Goal: Task Accomplishment & Management: Manage account settings

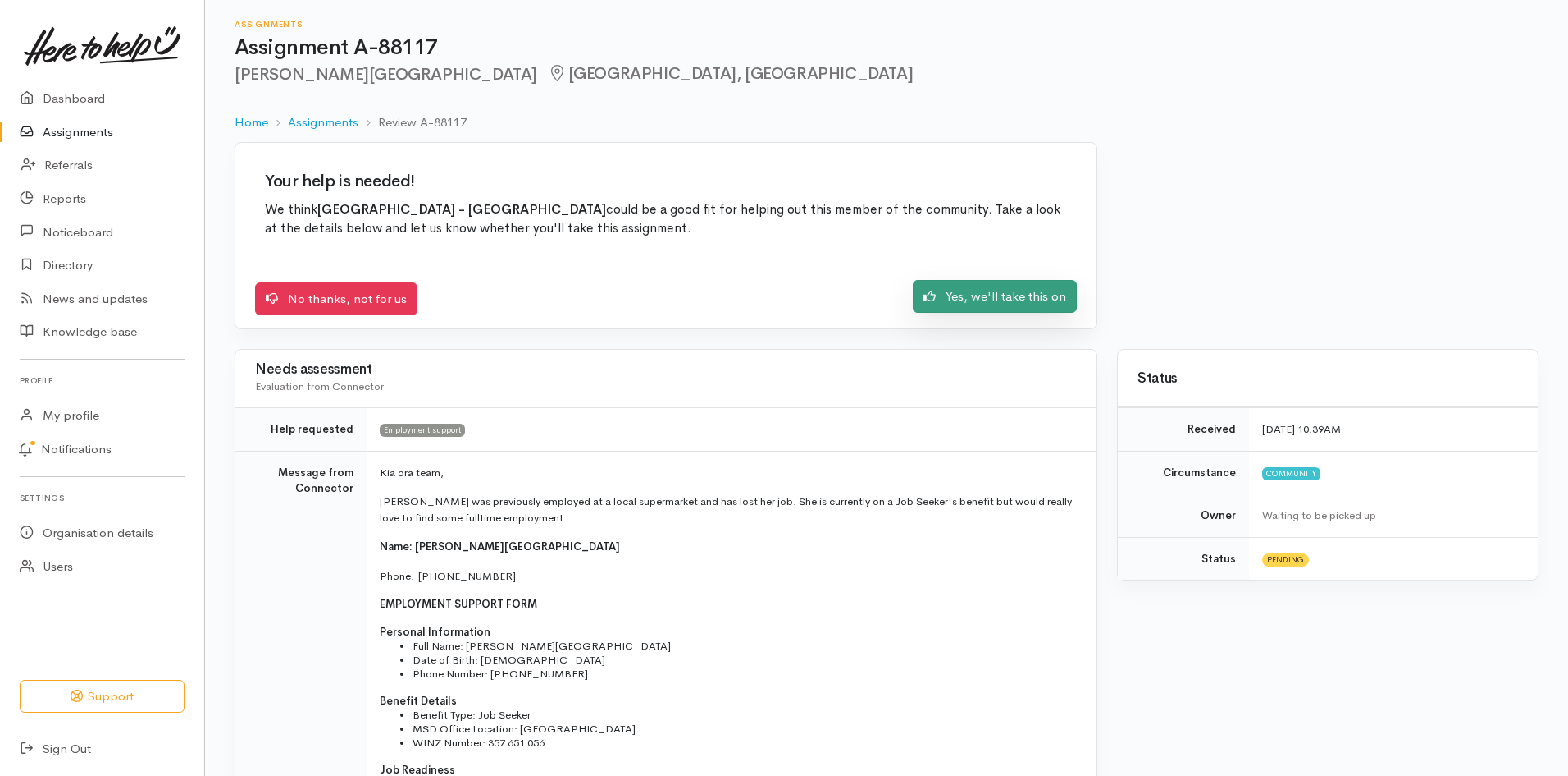
click at [921, 296] on link "Yes, we'll take this on" at bounding box center [995, 296] width 164 height 34
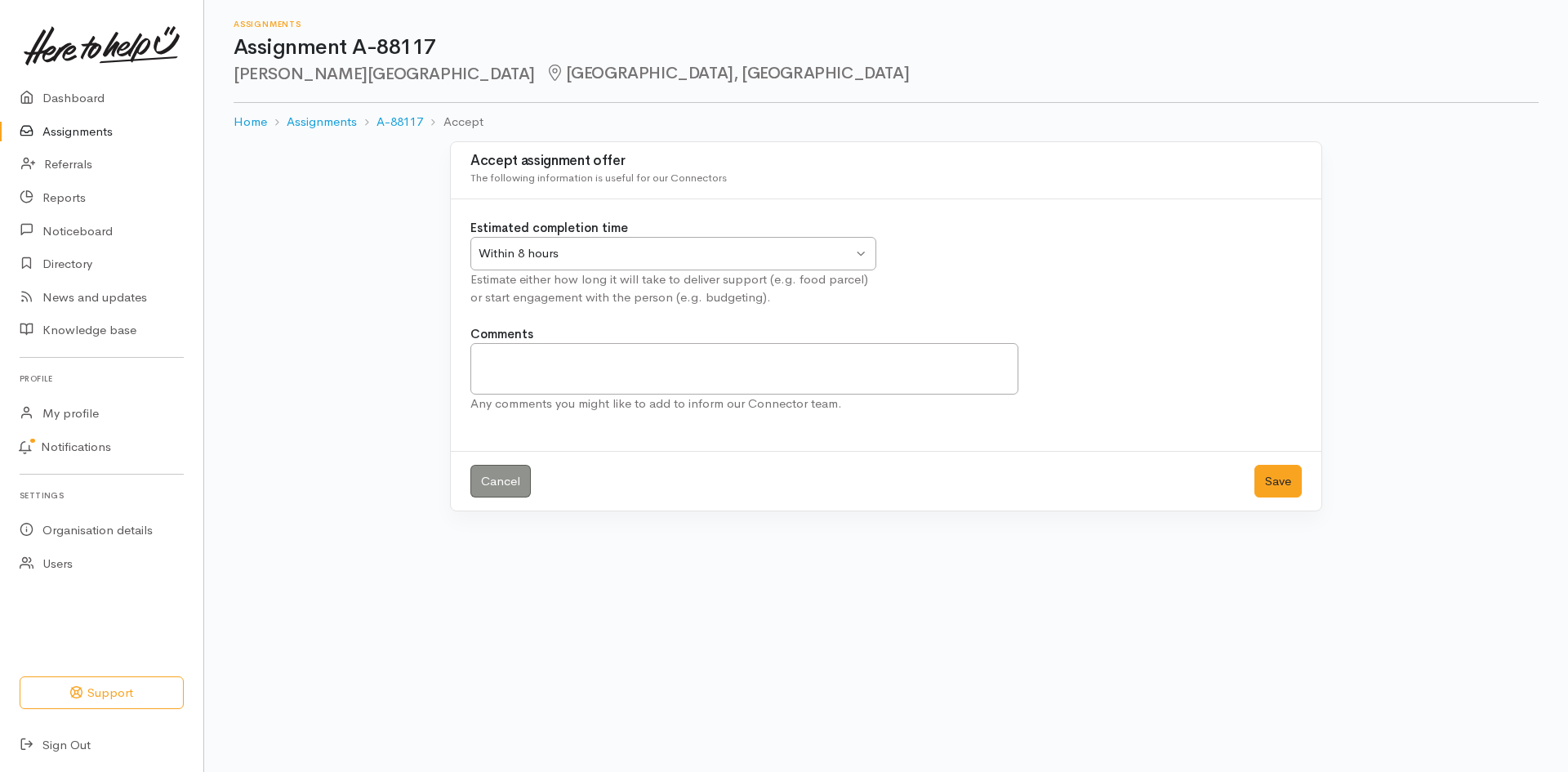
click at [558, 241] on div "Within 8 hours Within 8 hours" at bounding box center [673, 253] width 406 height 33
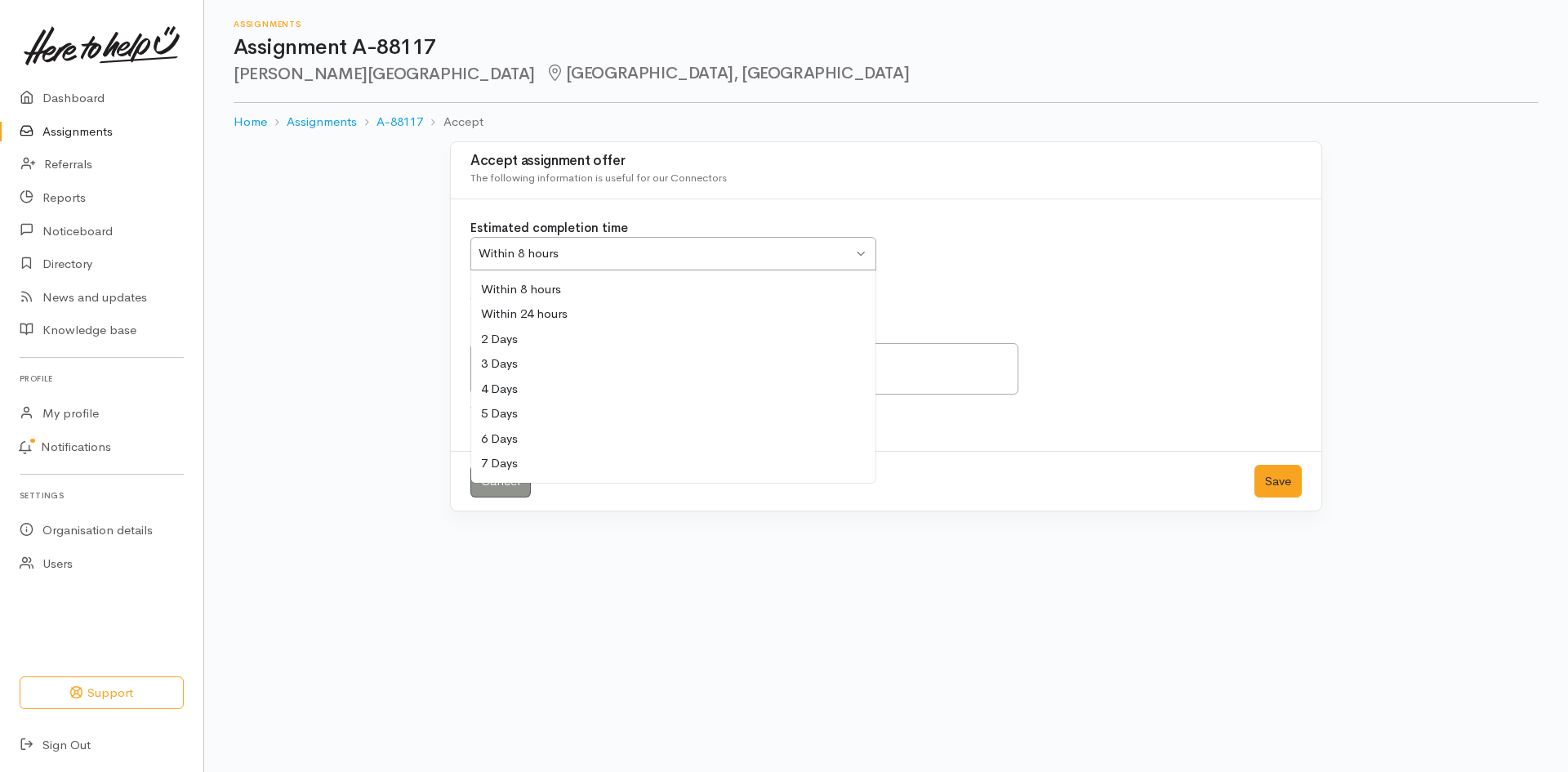
click at [558, 285] on div "Estimated completion time Within 8 hours Within 8 hours Within 8 hours Within 2…" at bounding box center [673, 262] width 425 height 88
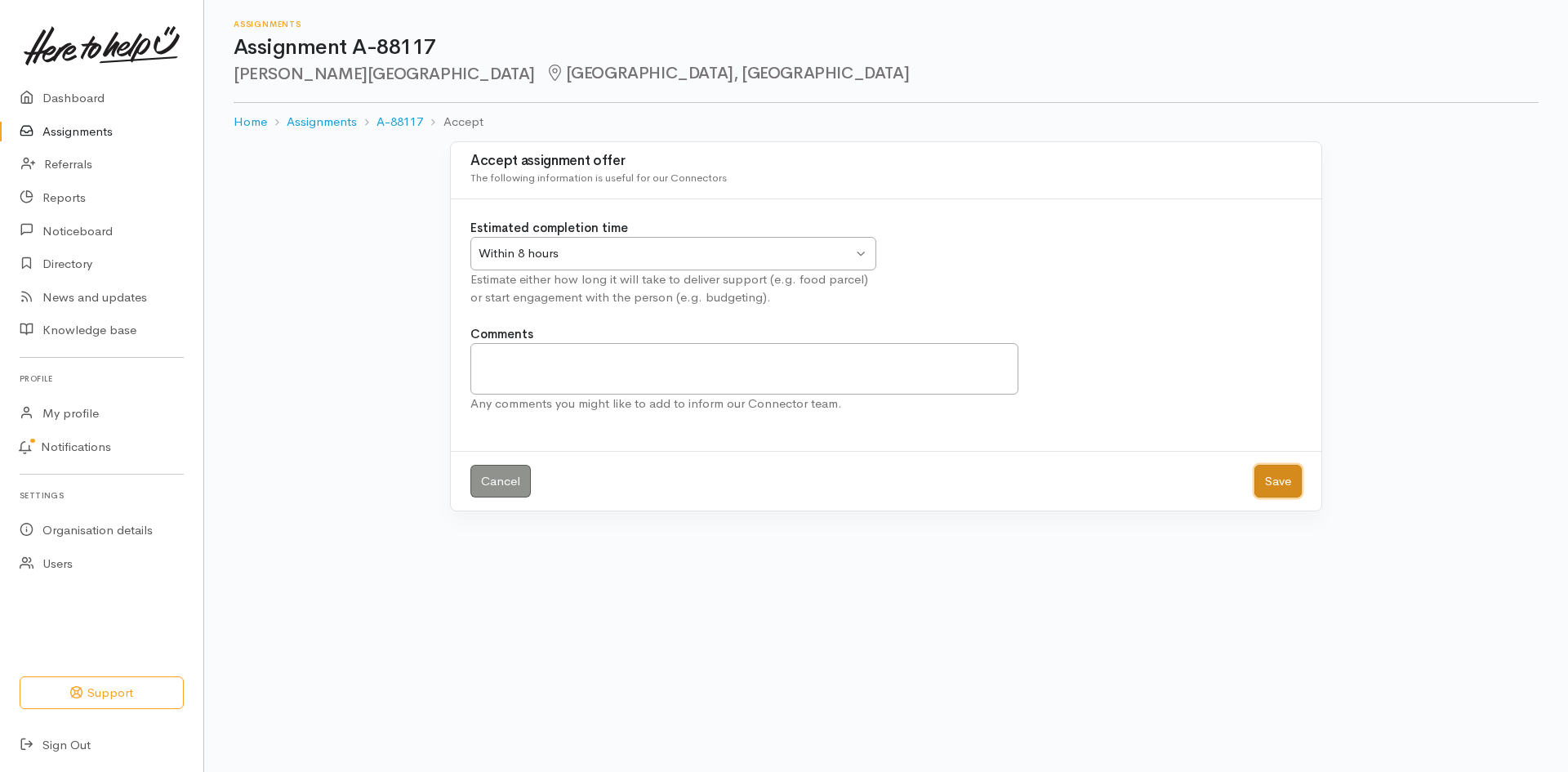
click at [1286, 473] on button "Save" at bounding box center [1277, 481] width 47 height 33
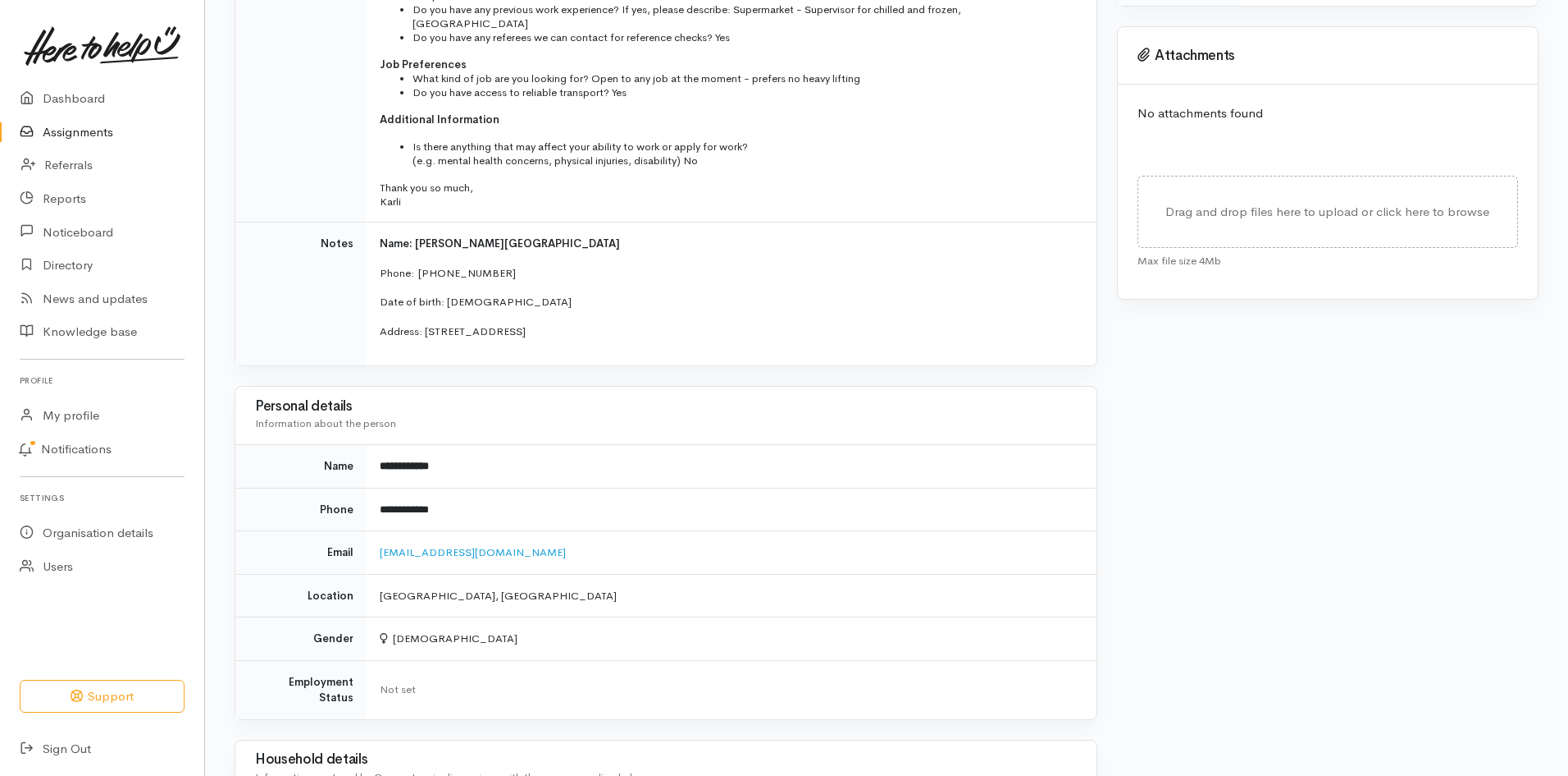
scroll to position [657, 0]
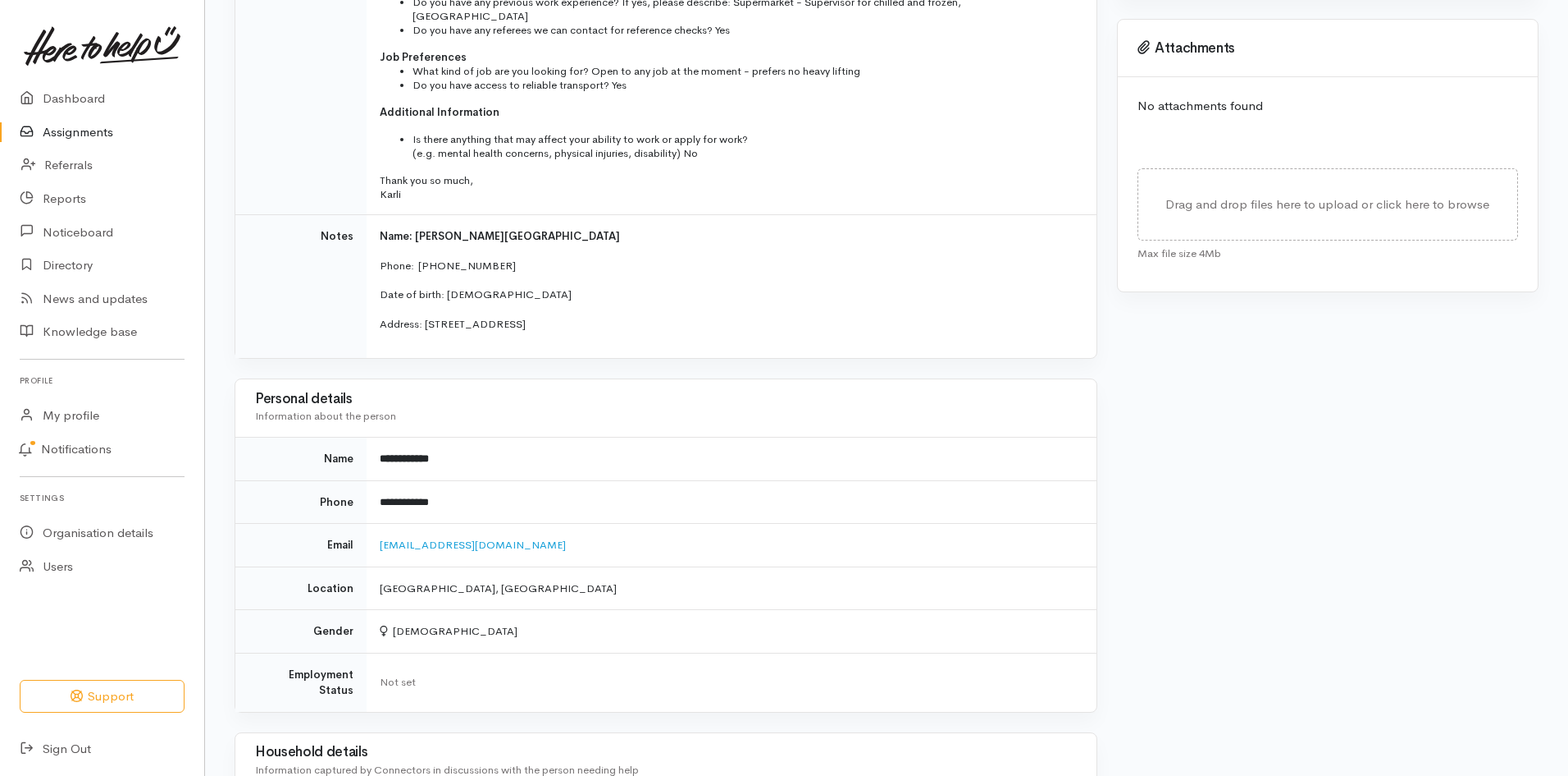
drag, startPoint x: 455, startPoint y: 312, endPoint x: 524, endPoint y: 316, distance: 69.1
click at [524, 316] on p "Address: [STREET_ADDRESS]" at bounding box center [728, 324] width 697 height 17
drag, startPoint x: 555, startPoint y: 313, endPoint x: 600, endPoint y: 311, distance: 45.0
click at [600, 316] on p "Address: [STREET_ADDRESS]" at bounding box center [728, 324] width 697 height 17
drag, startPoint x: 550, startPoint y: 306, endPoint x: 589, endPoint y: 313, distance: 39.6
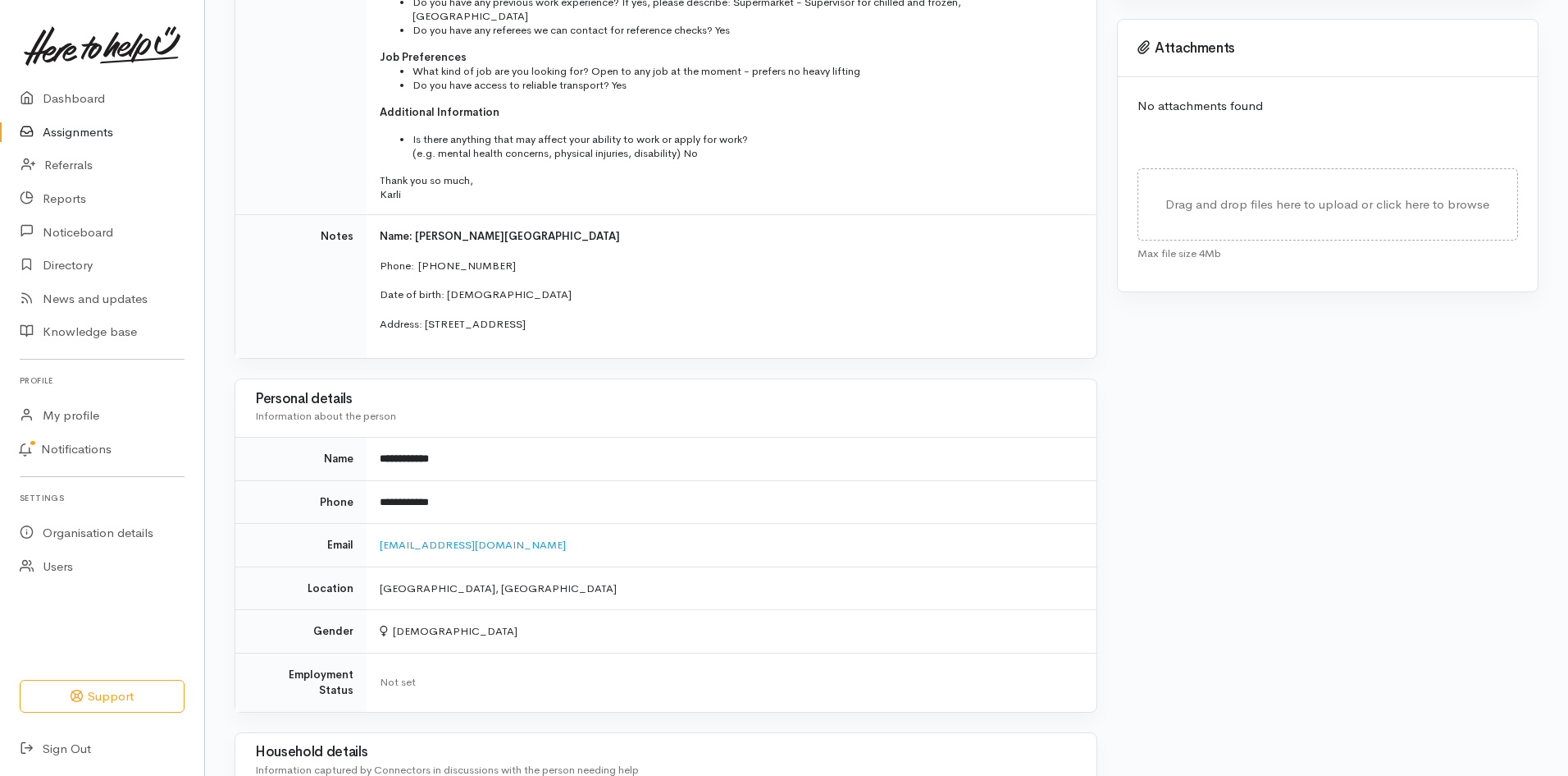
click at [589, 316] on p "Address: [STREET_ADDRESS]" at bounding box center [728, 324] width 697 height 17
drag, startPoint x: 386, startPoint y: 585, endPoint x: 516, endPoint y: 577, distance: 130.2
click at [516, 577] on td "[GEOGRAPHIC_DATA], [GEOGRAPHIC_DATA]" at bounding box center [732, 588] width 730 height 44
click at [551, 316] on p "Address: [STREET_ADDRESS]" at bounding box center [728, 324] width 697 height 17
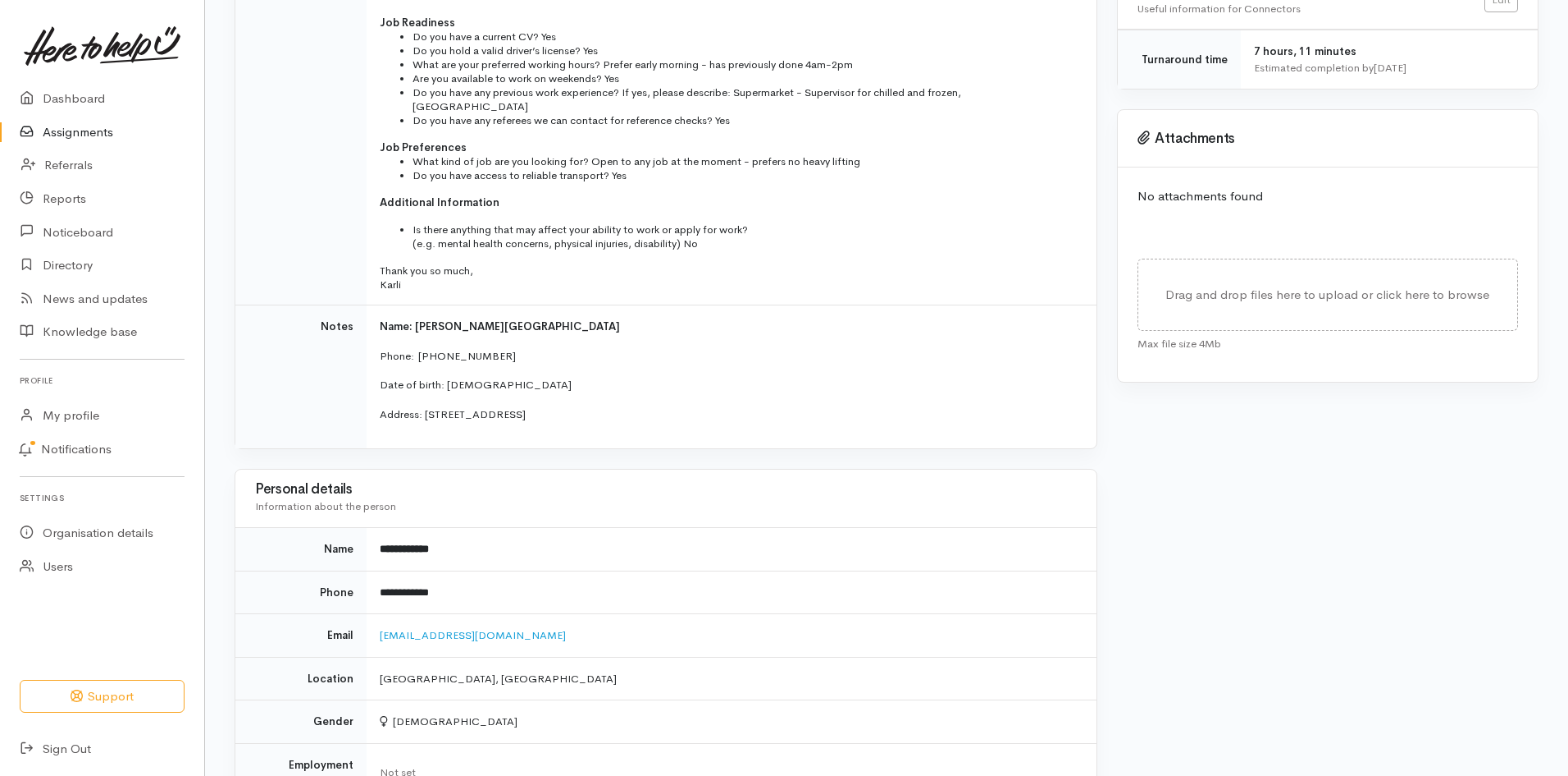
scroll to position [575, 0]
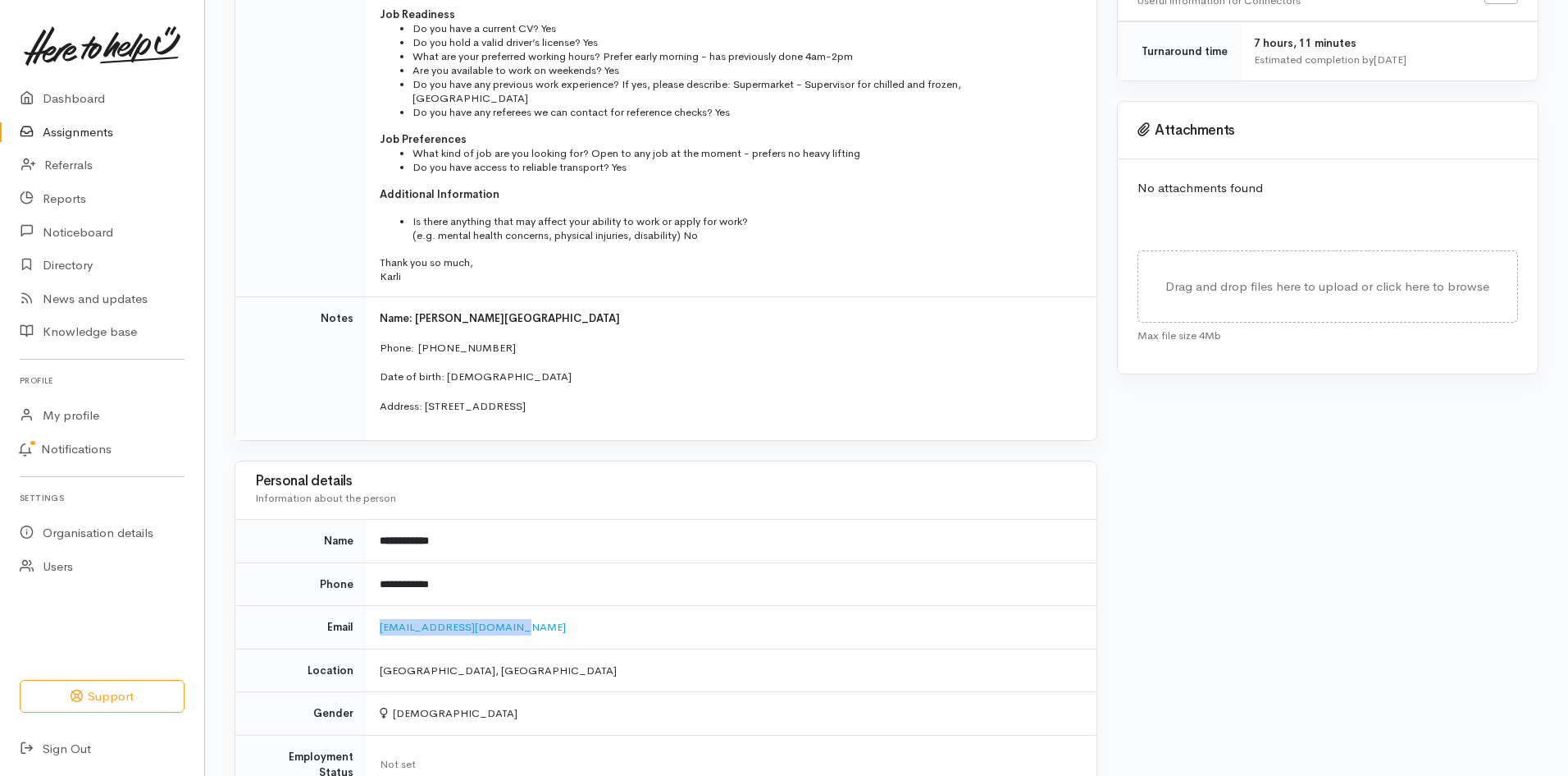
drag, startPoint x: 529, startPoint y: 624, endPoint x: 379, endPoint y: 620, distance: 150.1
click at [379, 620] on td "[EMAIL_ADDRESS][DOMAIN_NAME]" at bounding box center [732, 627] width 730 height 44
copy link "[EMAIL_ADDRESS][DOMAIN_NAME]"
drag, startPoint x: 486, startPoint y: 570, endPoint x: 382, endPoint y: 565, distance: 104.1
click at [382, 565] on td "**********" at bounding box center [732, 583] width 730 height 44
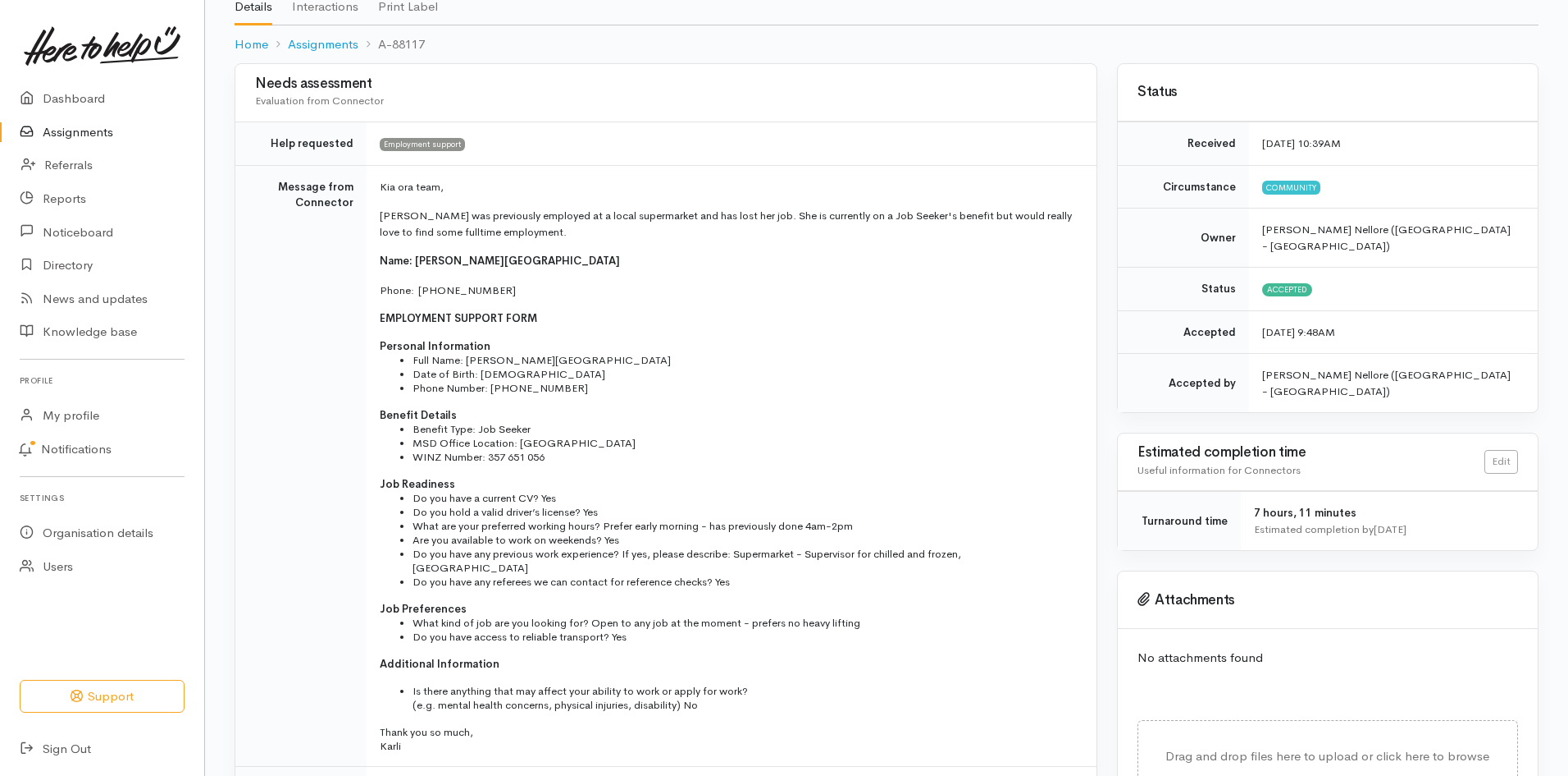
scroll to position [82, 0]
